Goal: Obtain resource: Obtain resource

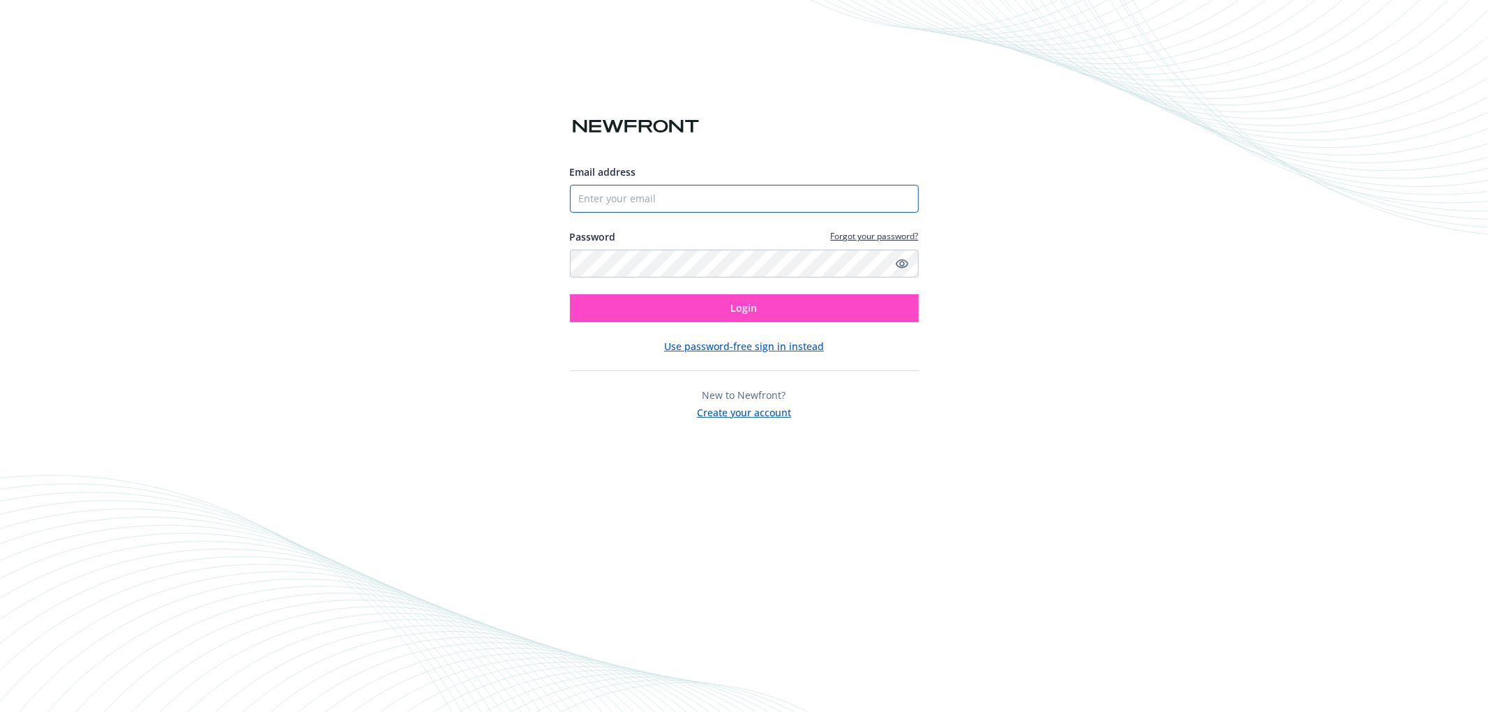
type input "[EMAIL_ADDRESS][DOMAIN_NAME]"
click at [740, 308] on span "Login" at bounding box center [744, 307] width 27 height 13
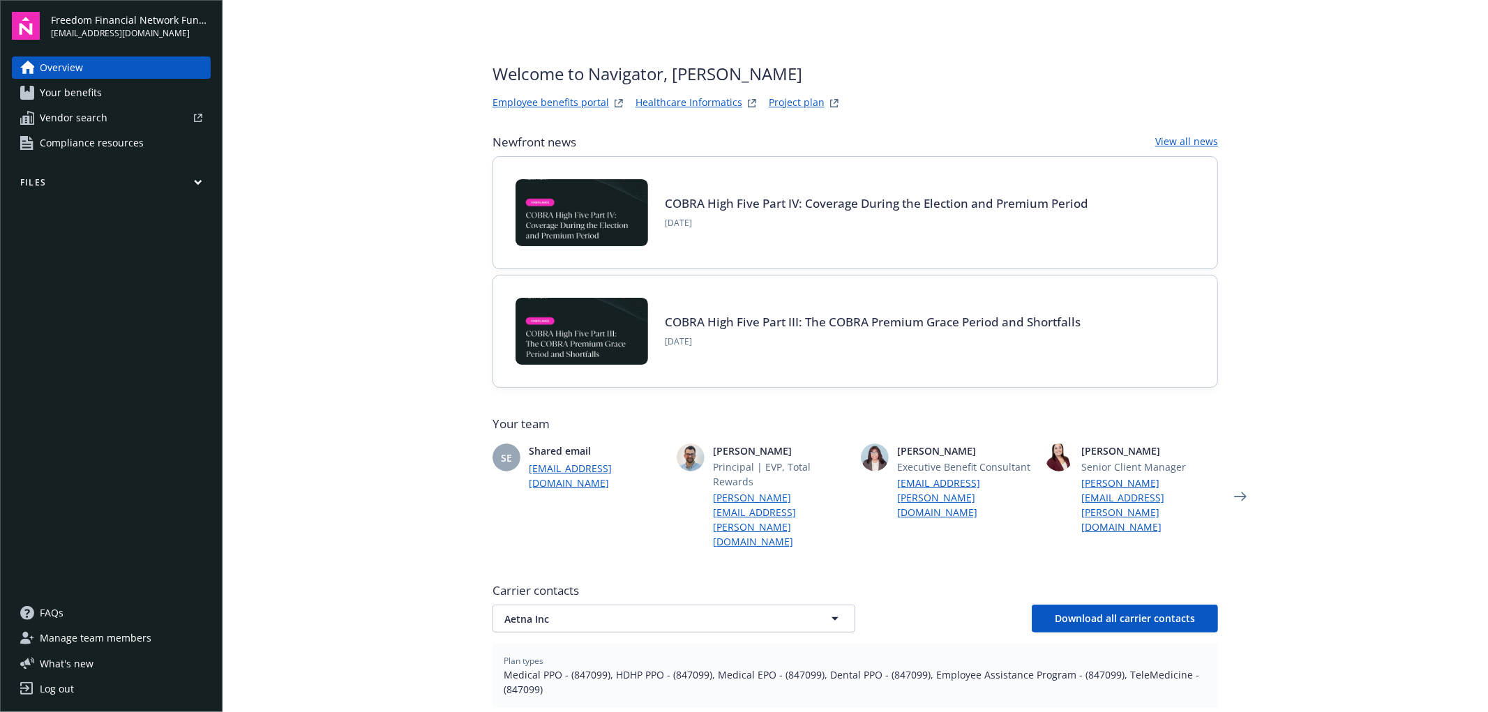
click at [796, 98] on link "Project plan" at bounding box center [797, 103] width 56 height 17
